Goal: Use online tool/utility: Utilize a website feature to perform a specific function

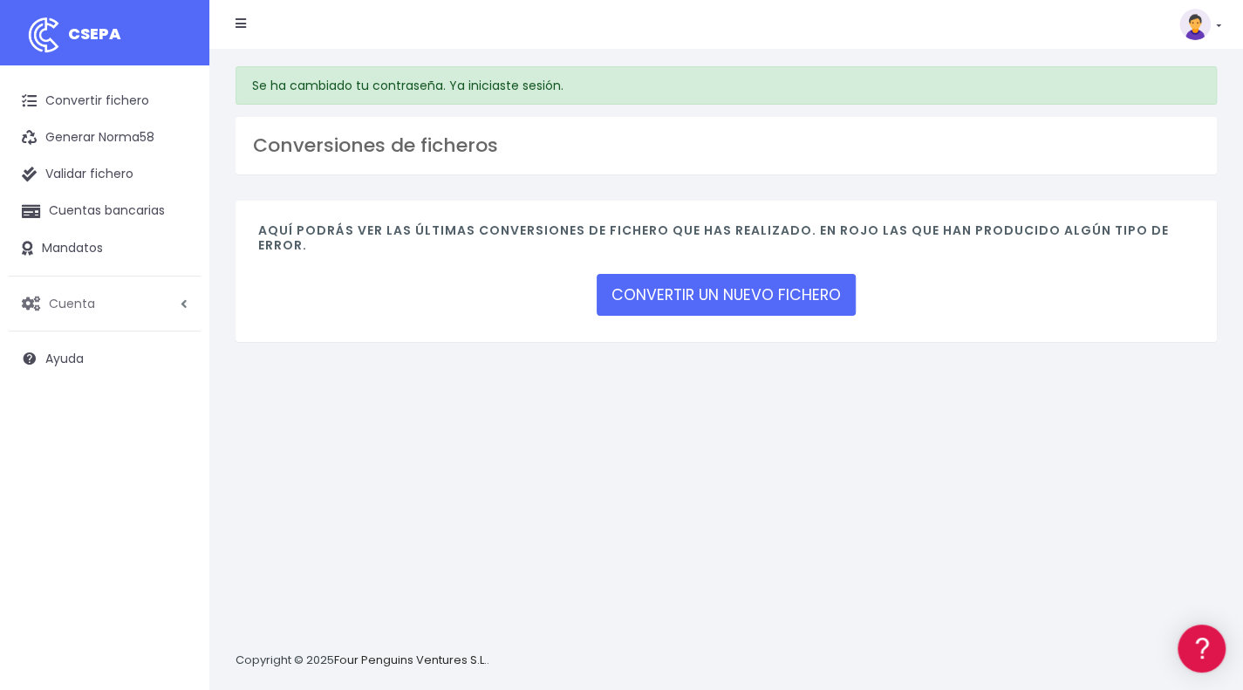
click at [106, 307] on link "Cuenta" at bounding box center [105, 303] width 192 height 37
click at [67, 381] on link "Suscripción" at bounding box center [114, 376] width 173 height 31
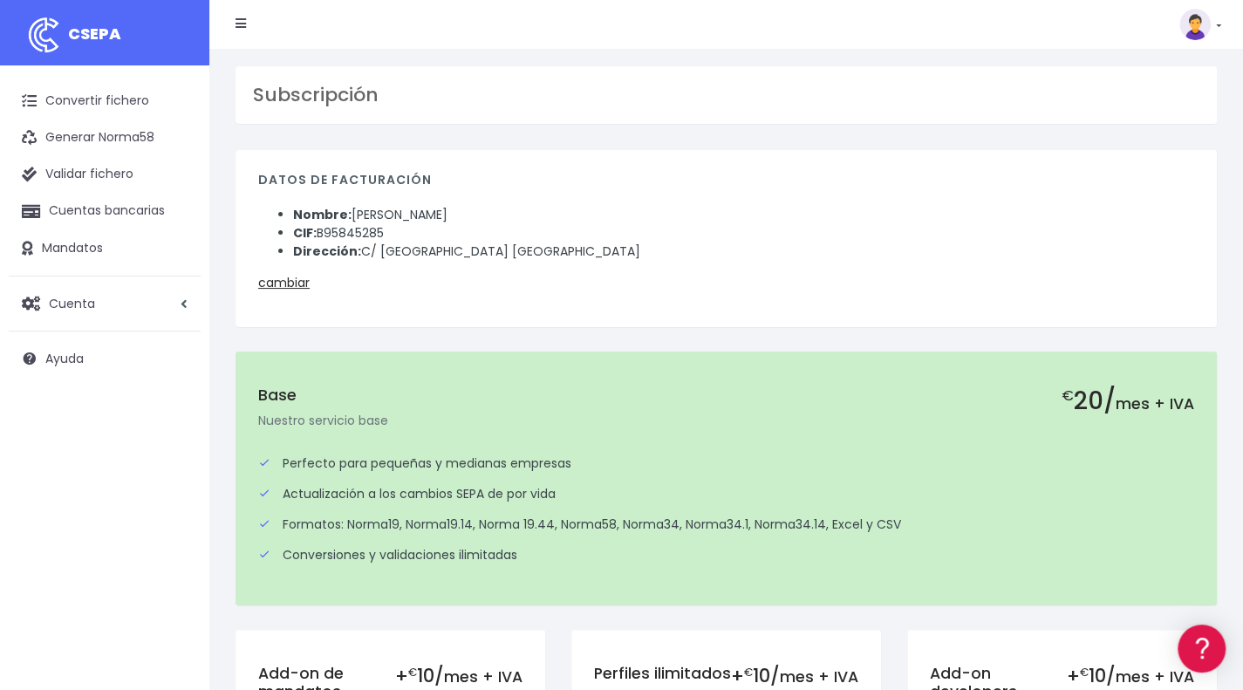
scroll to position [452, 0]
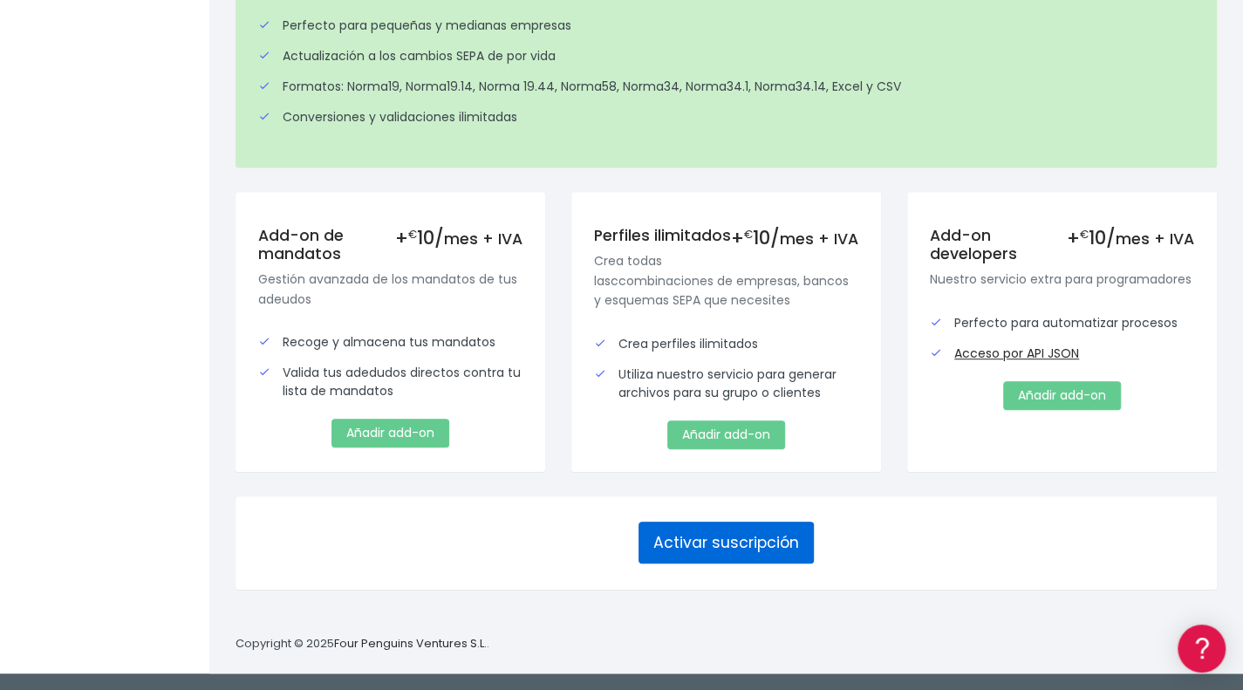
click at [720, 550] on button "Activar suscripción" at bounding box center [726, 543] width 175 height 42
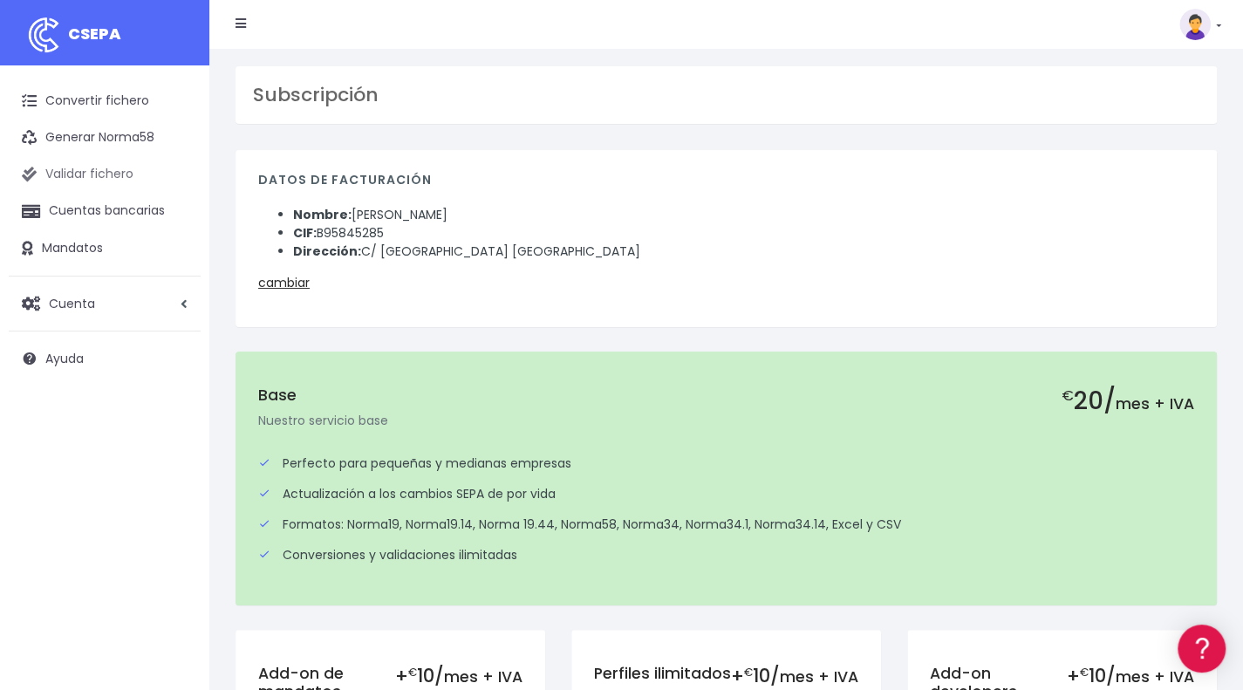
click at [93, 173] on link "Validar fichero" at bounding box center [105, 174] width 192 height 37
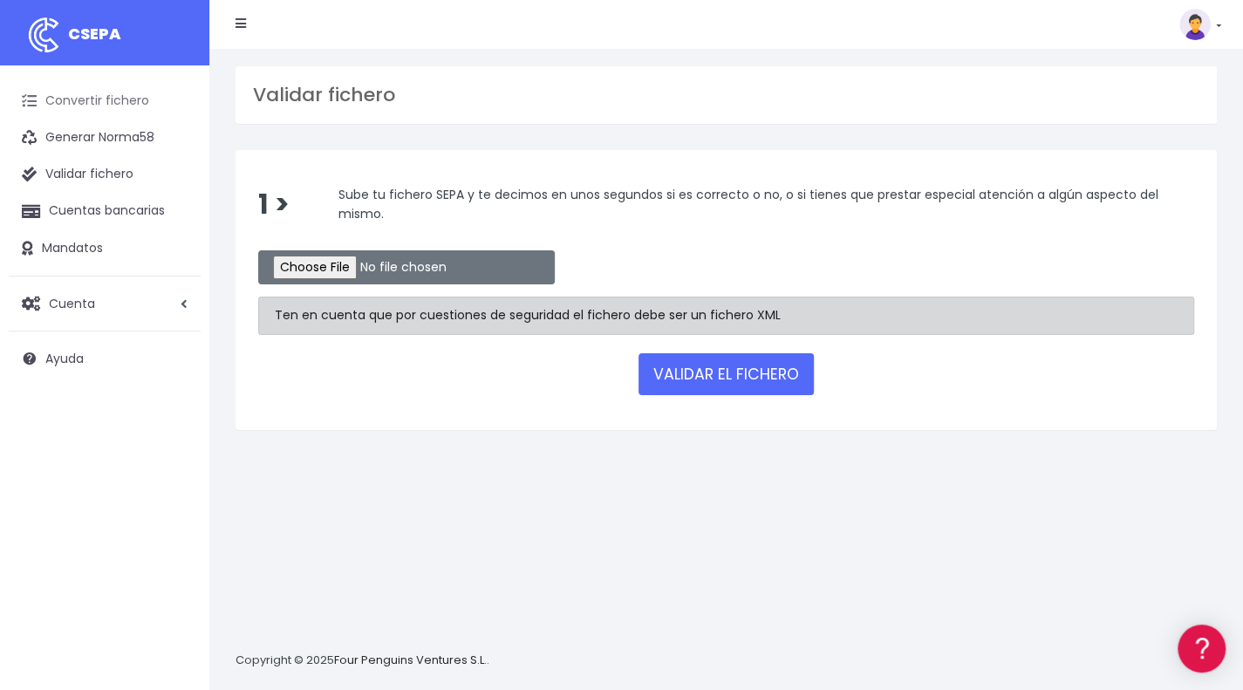
click at [126, 100] on link "Convertir fichero" at bounding box center [105, 101] width 192 height 37
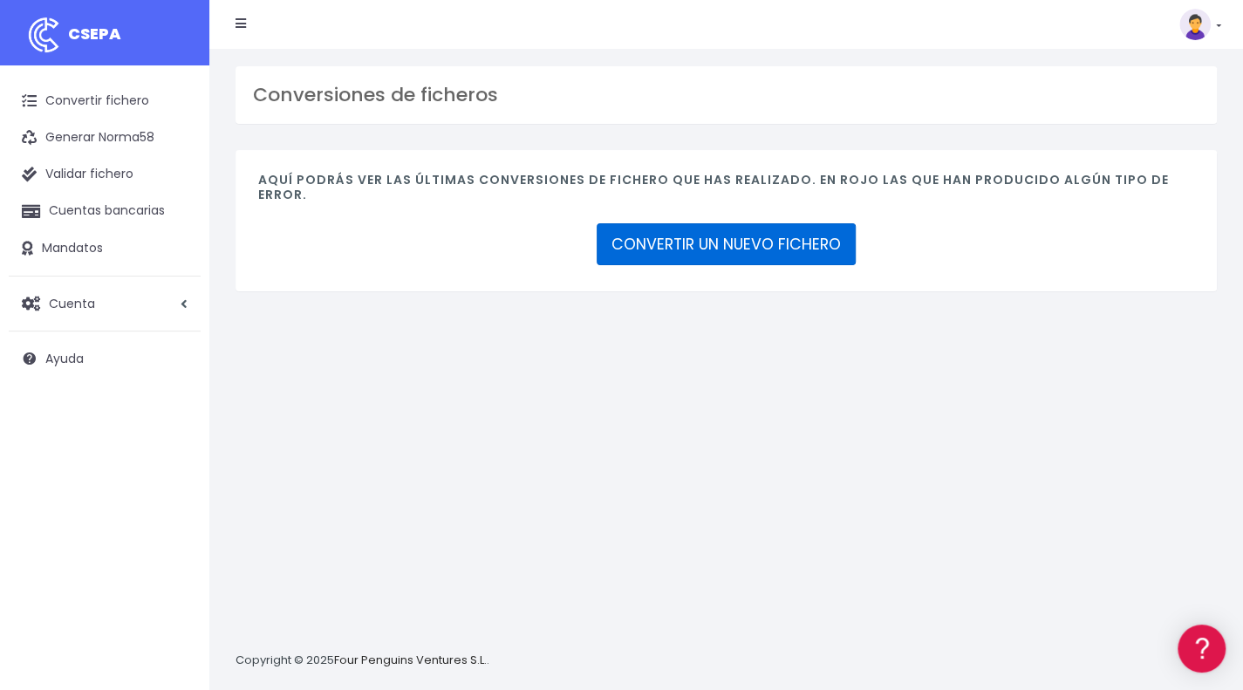
click at [703, 237] on link "CONVERTIR UN NUEVO FICHERO" at bounding box center [726, 244] width 259 height 42
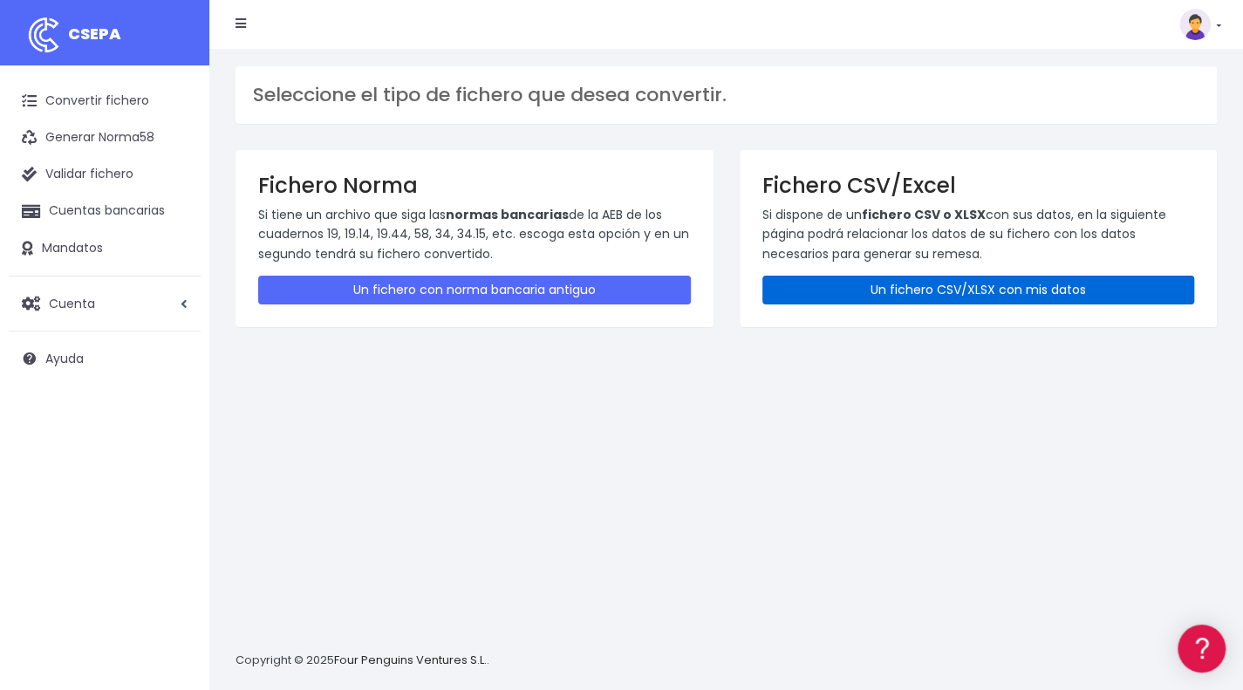
click at [912, 292] on link "Un fichero CSV/XLSX con mis datos" at bounding box center [978, 290] width 433 height 29
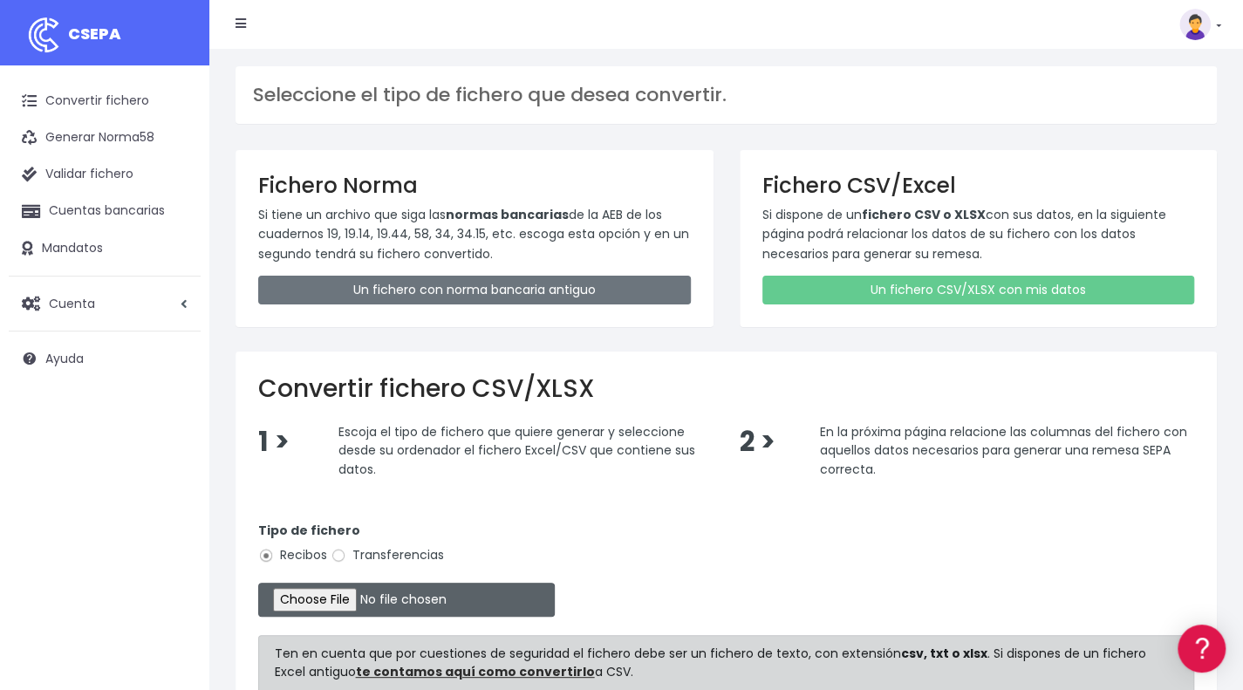
click at [346, 591] on input "file" at bounding box center [406, 600] width 297 height 34
type input "C:\fakepath\Plantilla prueba FICHERO CAIXABANK - Auxiliar Online Q19- octubre.x…"
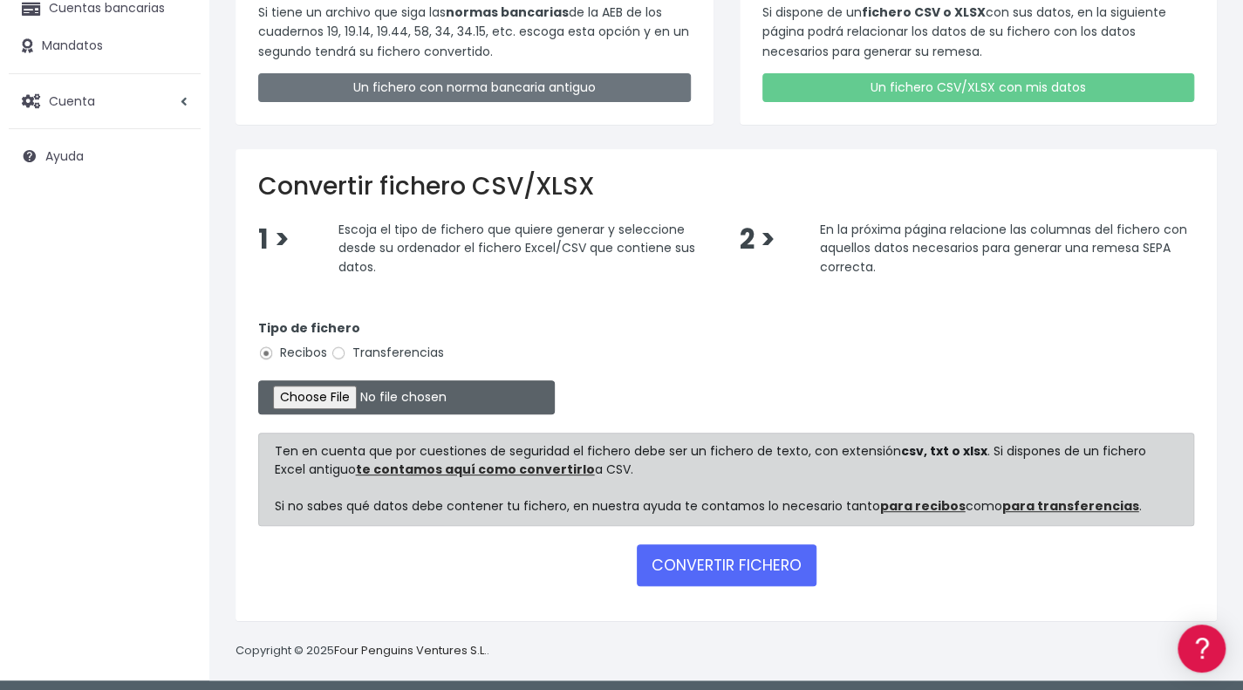
scroll to position [206, 0]
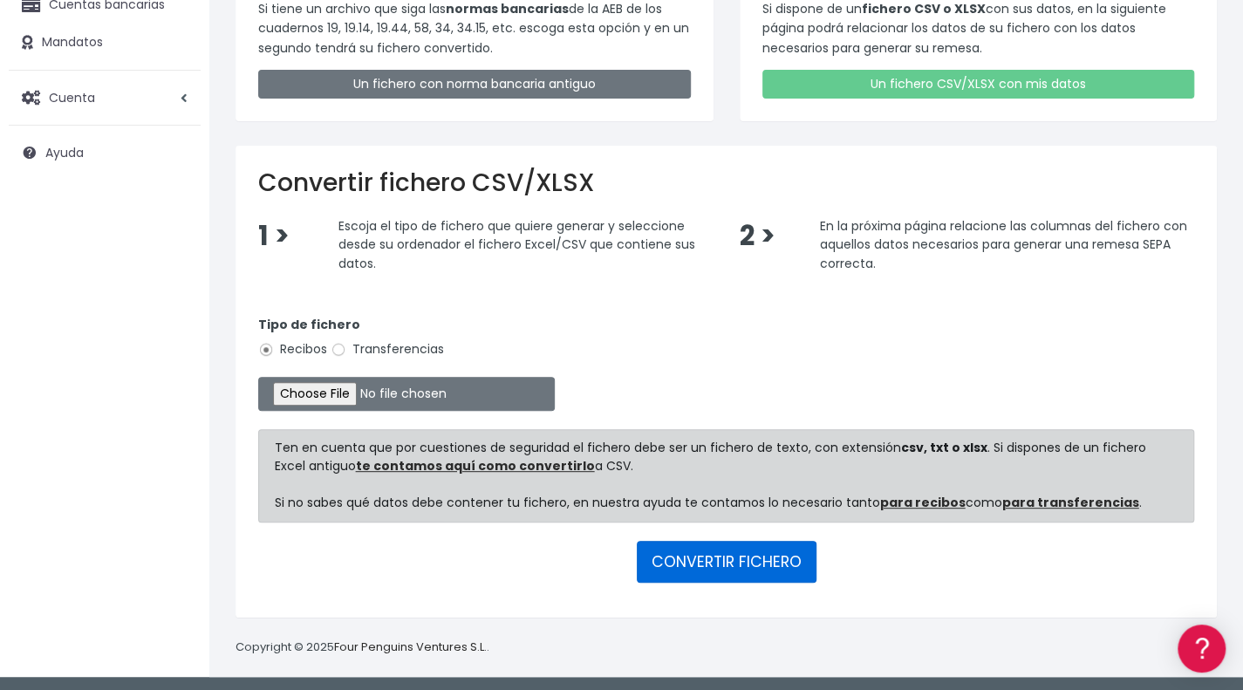
click at [769, 557] on button "CONVERTIR FICHERO" at bounding box center [727, 562] width 180 height 42
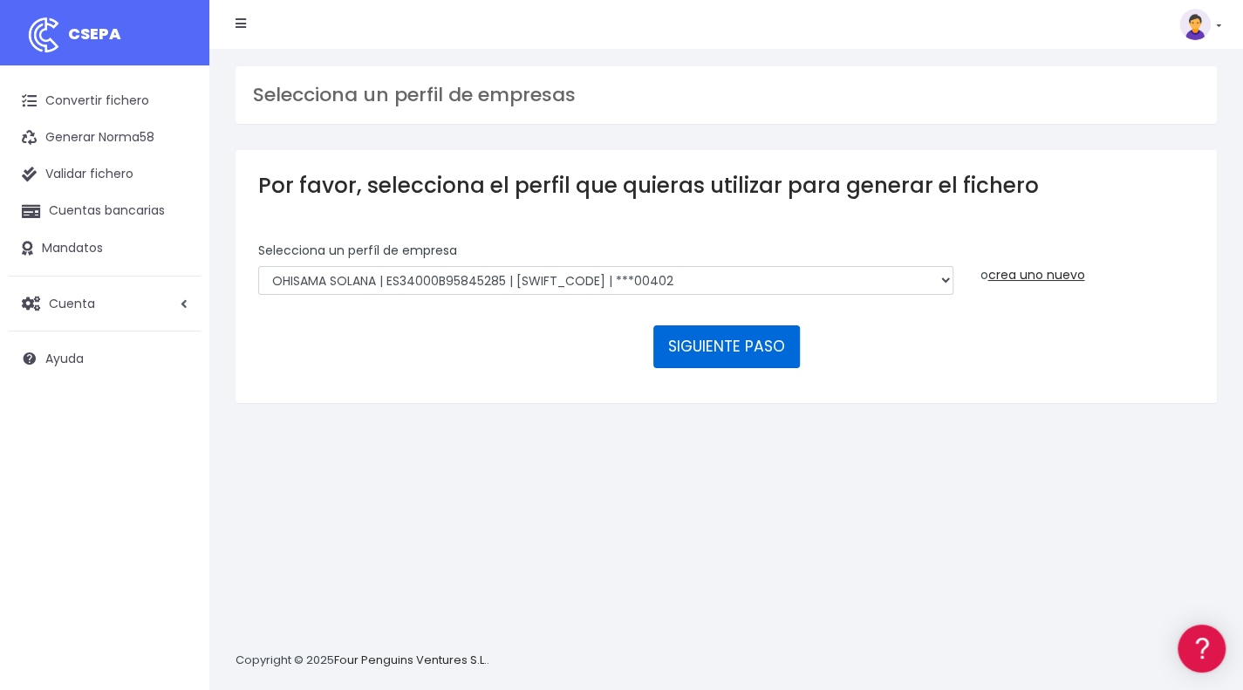
click at [724, 348] on button "SIGUIENTE PASO" at bounding box center [726, 346] width 147 height 42
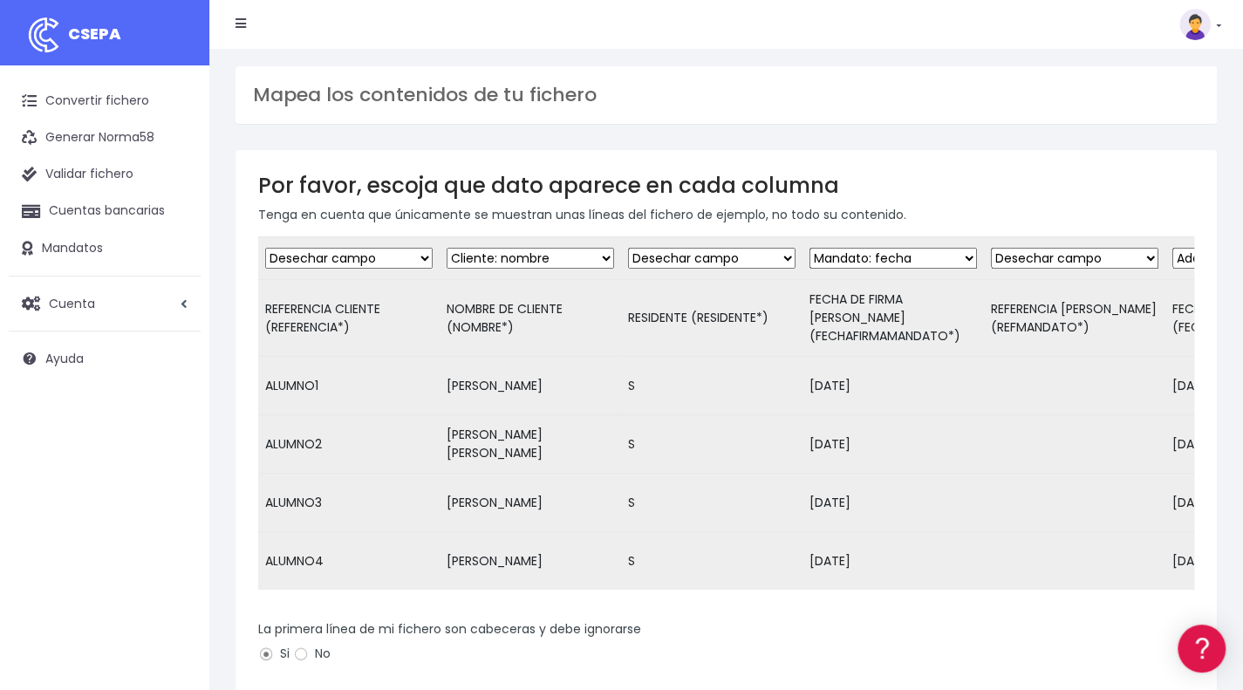
click at [413, 254] on select "Desechar campo Cliente: nombre Cliente: DNI Cliente: Email Cliente: Dirección C…" at bounding box center [348, 258] width 167 height 21
click at [265, 248] on select "Desechar campo Cliente: nombre Cliente: DNI Cliente: Email Cliente: Dirección C…" at bounding box center [348, 258] width 167 height 21
click at [349, 253] on select "Desechar campo Cliente: nombre Cliente: DNI Cliente: Email Cliente: Dirección C…" at bounding box center [348, 258] width 167 height 21
select select "dismiss"
click at [265, 248] on select "Desechar campo Cliente: nombre Cliente: DNI Cliente: Email Cliente: Dirección C…" at bounding box center [348, 258] width 167 height 21
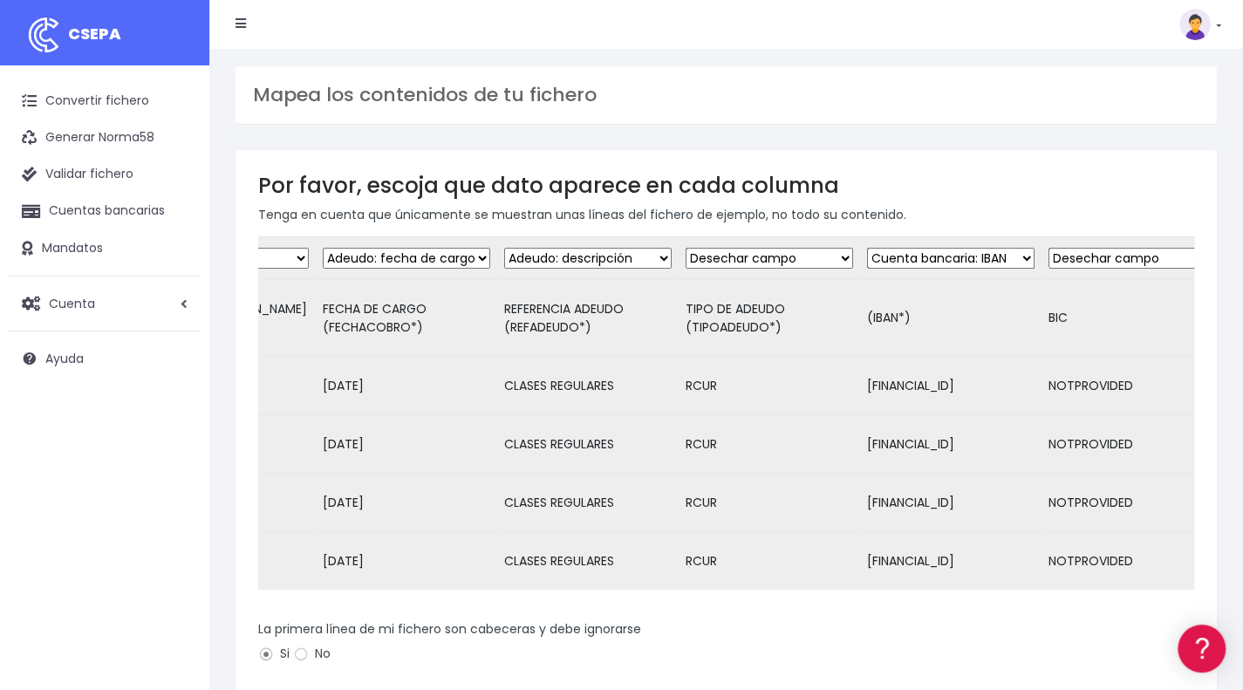
scroll to position [0, 853]
click at [992, 575] on td "[FINANCIAL_ID]" at bounding box center [947, 561] width 181 height 58
drag, startPoint x: 992, startPoint y: 575, endPoint x: 1068, endPoint y: 568, distance: 76.2
click at [1068, 568] on tr "ALUMNO4 ADRIAN RASINES RODRIGUEZ S 01/08/2025 03/10/2025 CLASES REGULARES RCUR …" at bounding box center [493, 561] width 2177 height 58
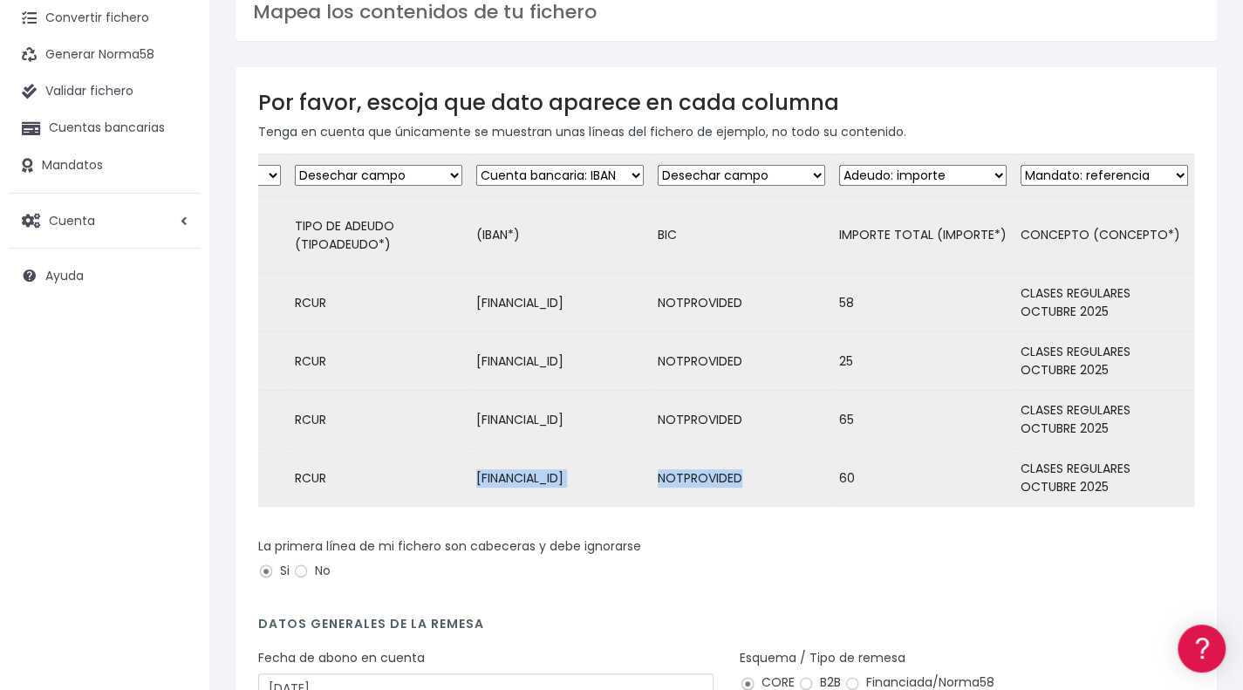
scroll to position [305, 0]
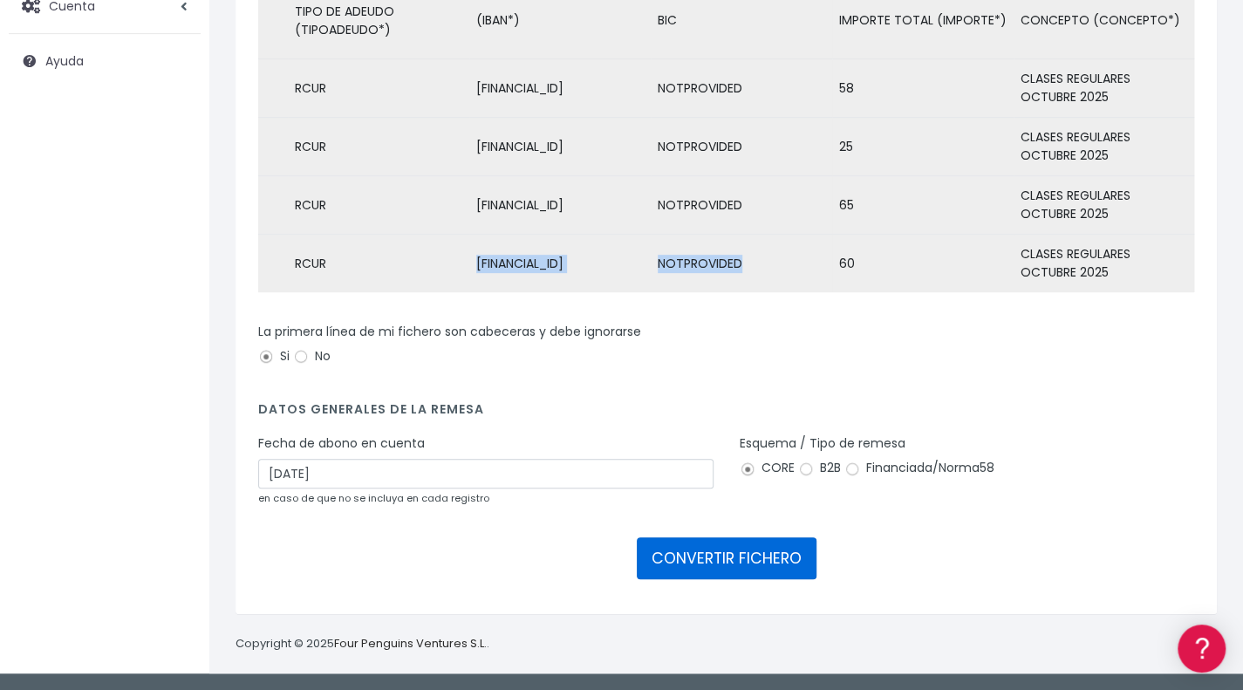
click at [740, 573] on button "CONVERTIR FICHERO" at bounding box center [727, 558] width 180 height 42
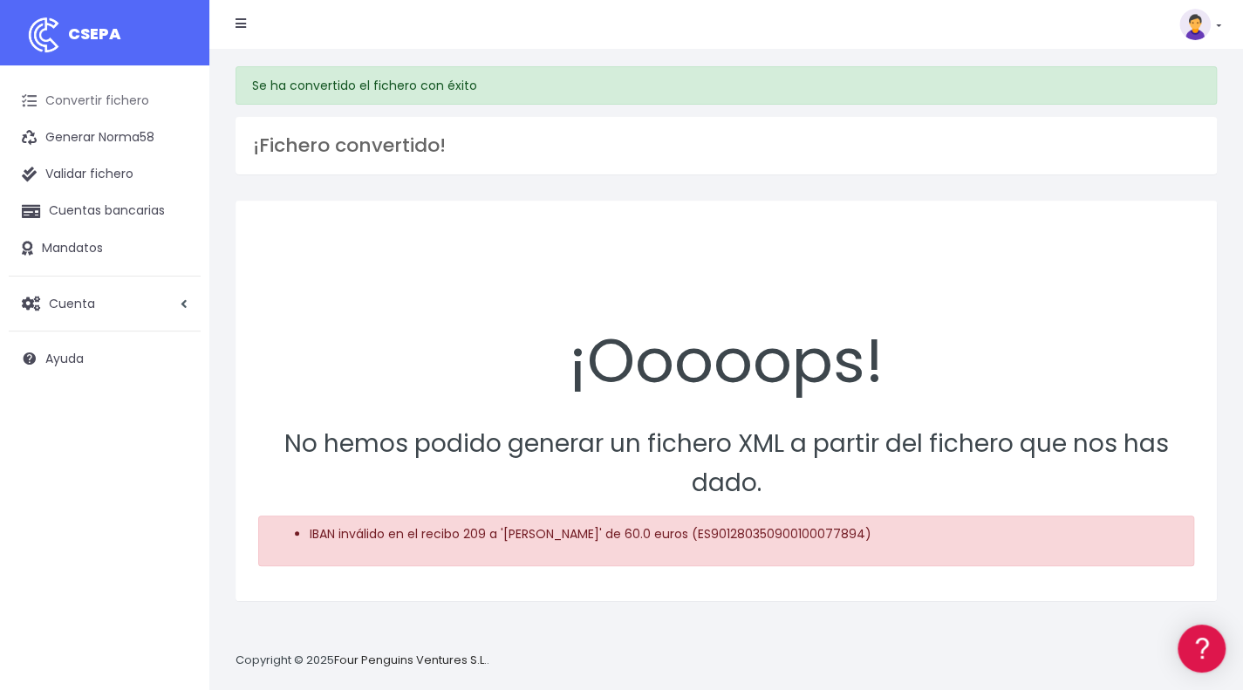
click at [161, 100] on link "Convertir fichero" at bounding box center [105, 101] width 192 height 37
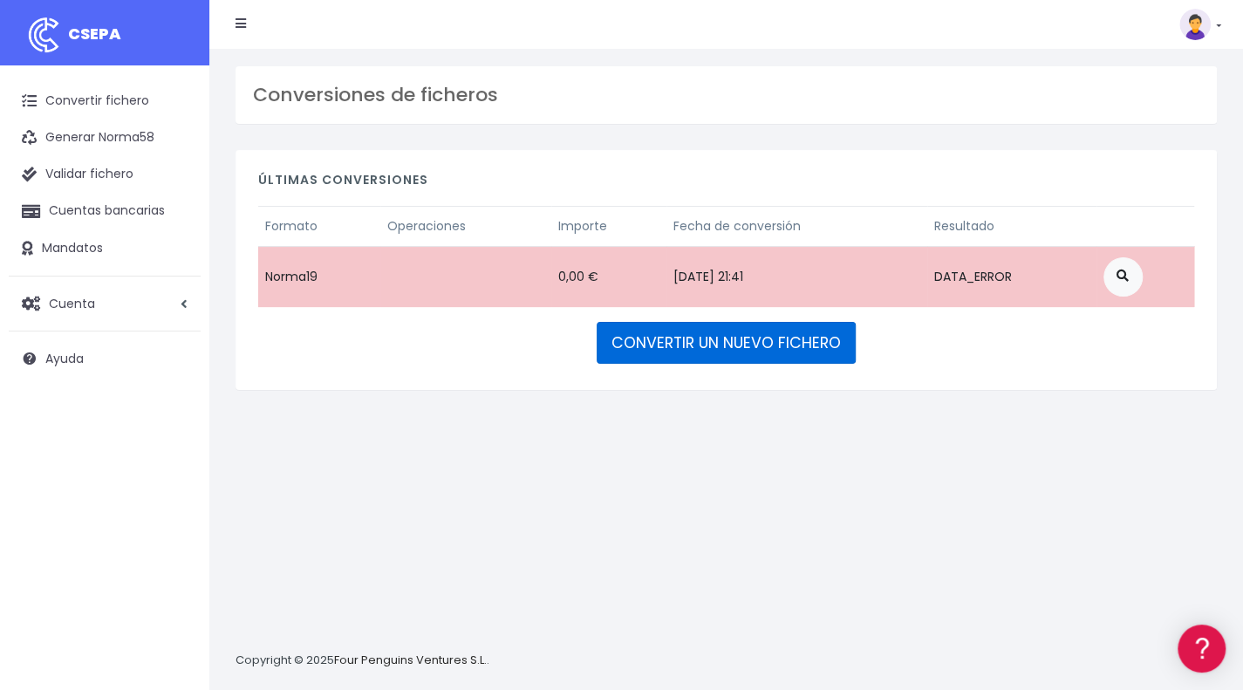
click at [738, 334] on link "CONVERTIR UN NUEVO FICHERO" at bounding box center [726, 343] width 259 height 42
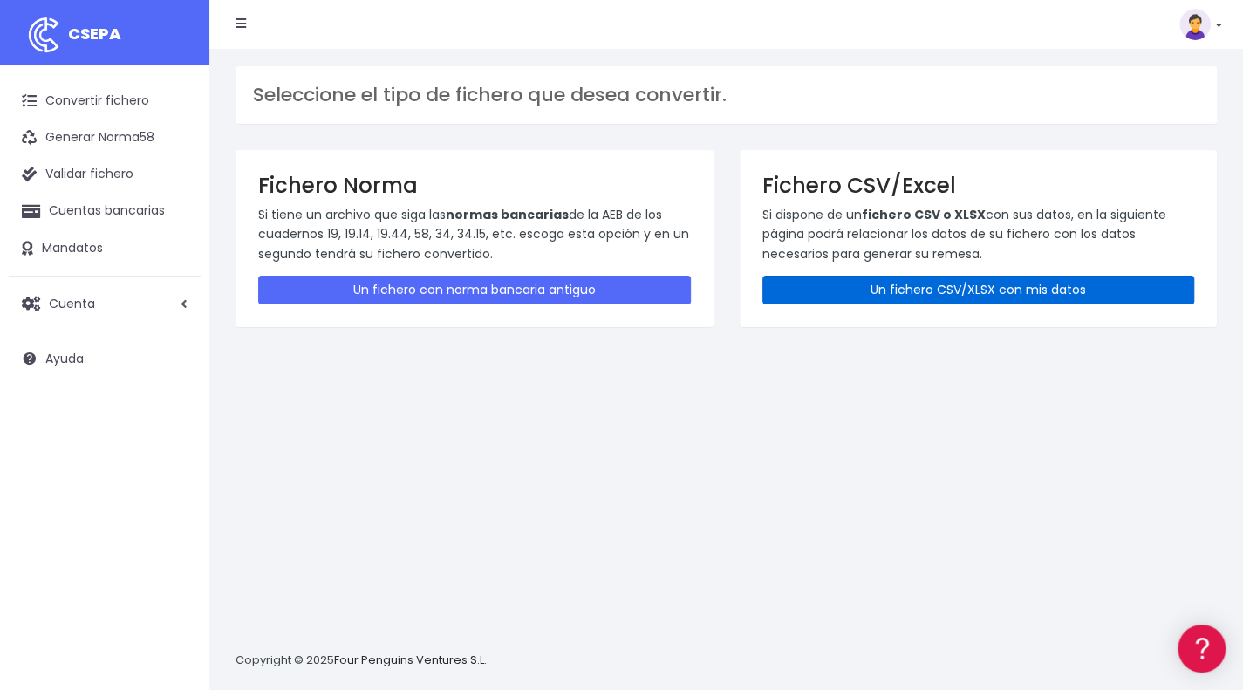
click at [899, 285] on link "Un fichero CSV/XLSX con mis datos" at bounding box center [978, 290] width 433 height 29
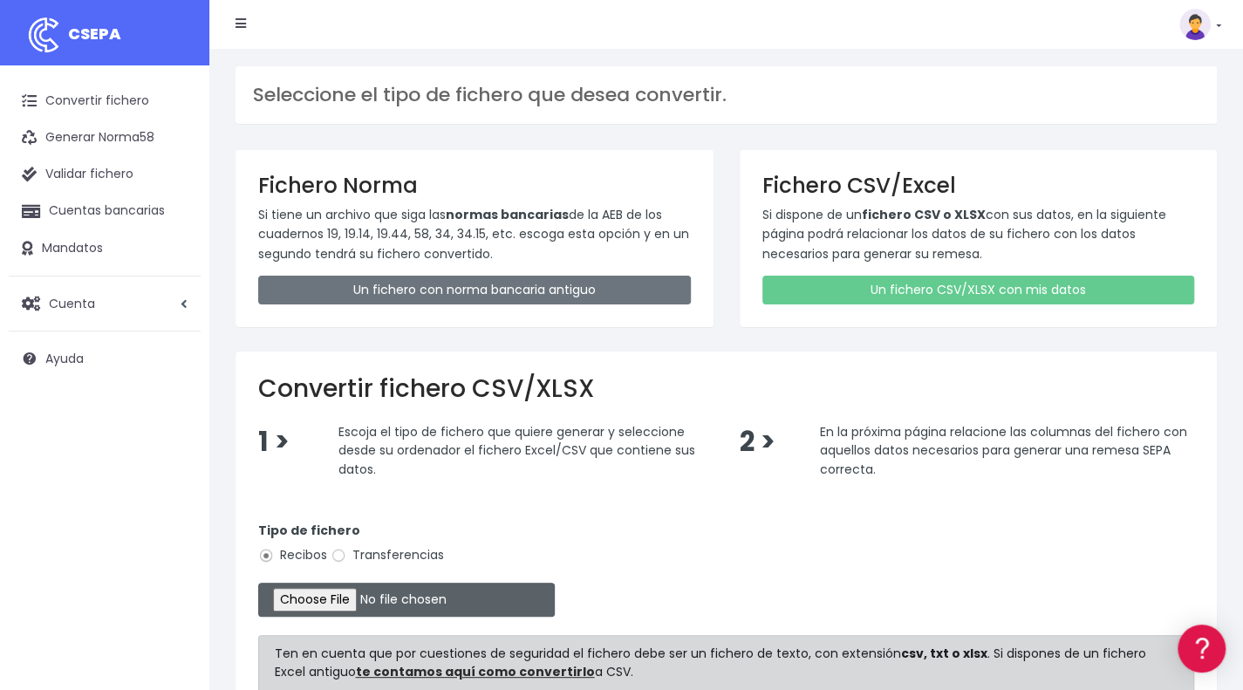
click at [349, 602] on input "file" at bounding box center [406, 600] width 297 height 34
type input "C:\fakepath\Plantilla prueba FICHERO CAIXABANK - Auxiliar Online Q19- octubre.x…"
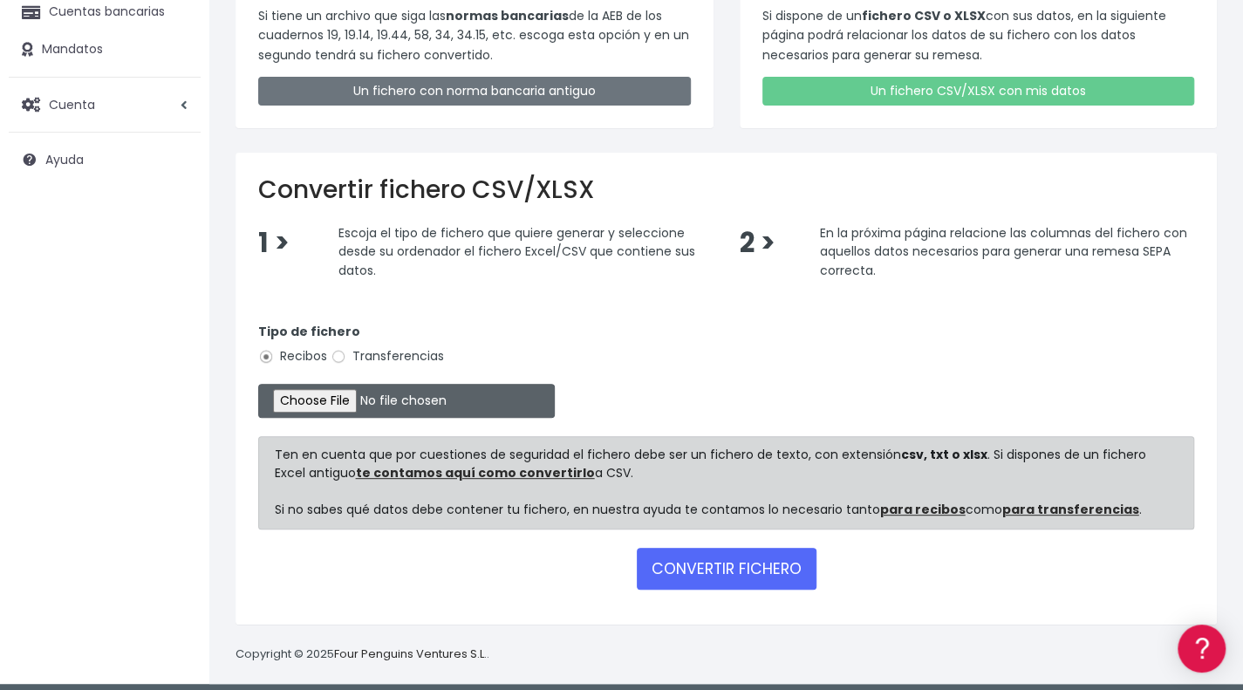
scroll to position [206, 0]
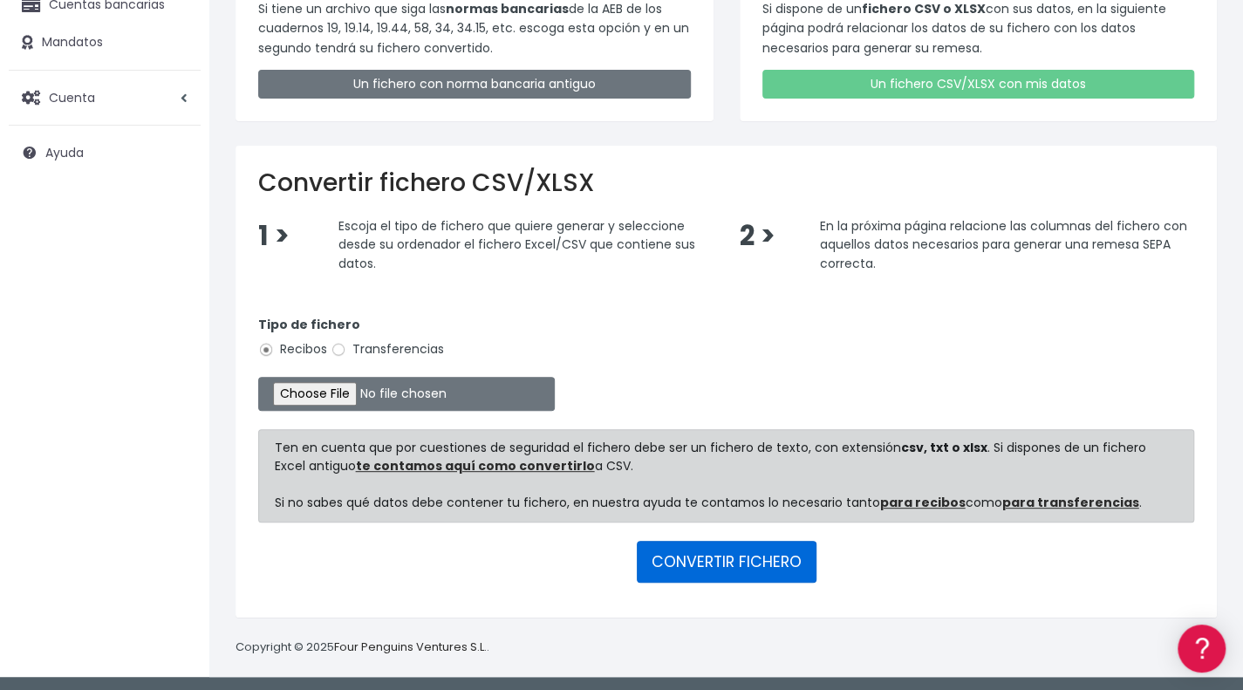
click at [715, 557] on button "CONVERTIR FICHERO" at bounding box center [727, 562] width 180 height 42
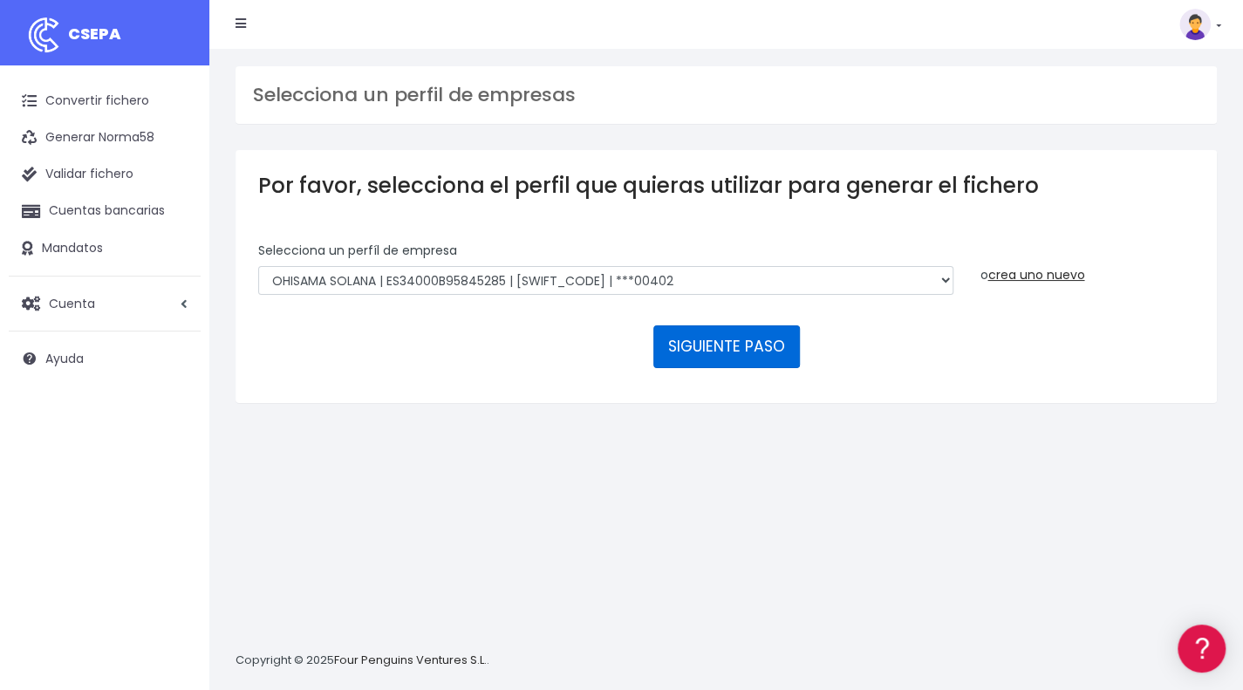
click at [707, 338] on button "SIGUIENTE PASO" at bounding box center [726, 346] width 147 height 42
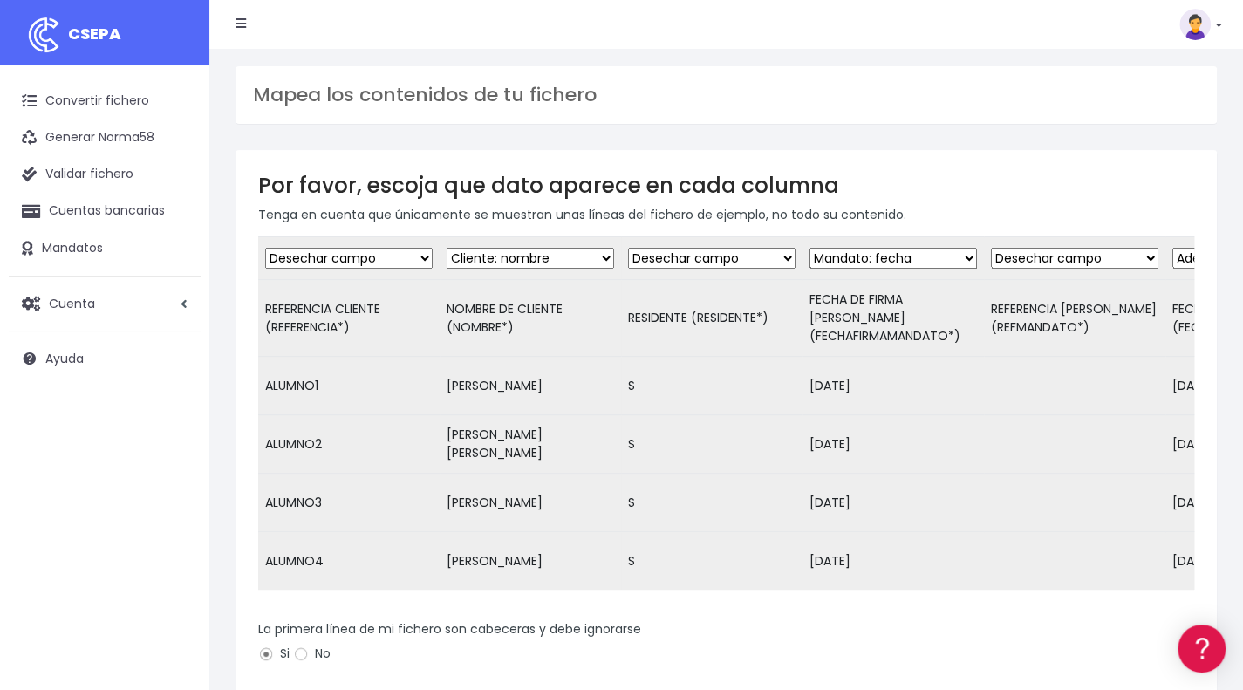
scroll to position [305, 0]
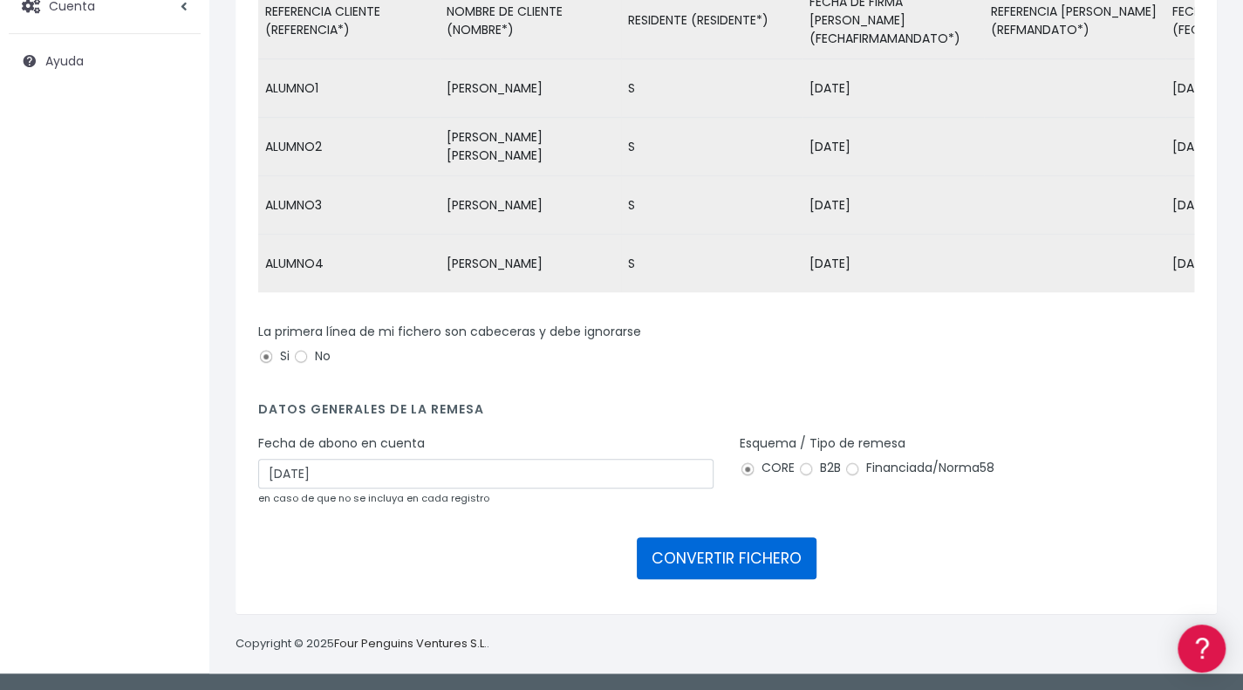
click at [726, 570] on button "CONVERTIR FICHERO" at bounding box center [727, 558] width 180 height 42
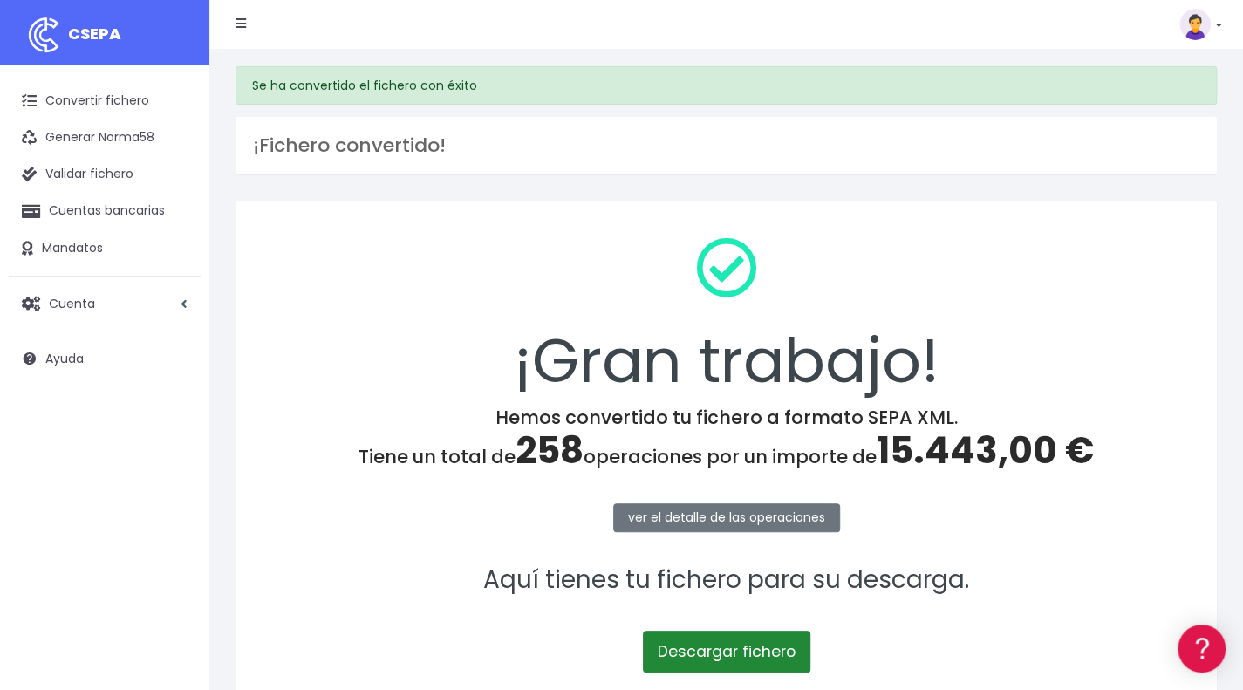
click at [773, 641] on link "Descargar fichero" at bounding box center [726, 652] width 167 height 42
